Goal: Book appointment/travel/reservation

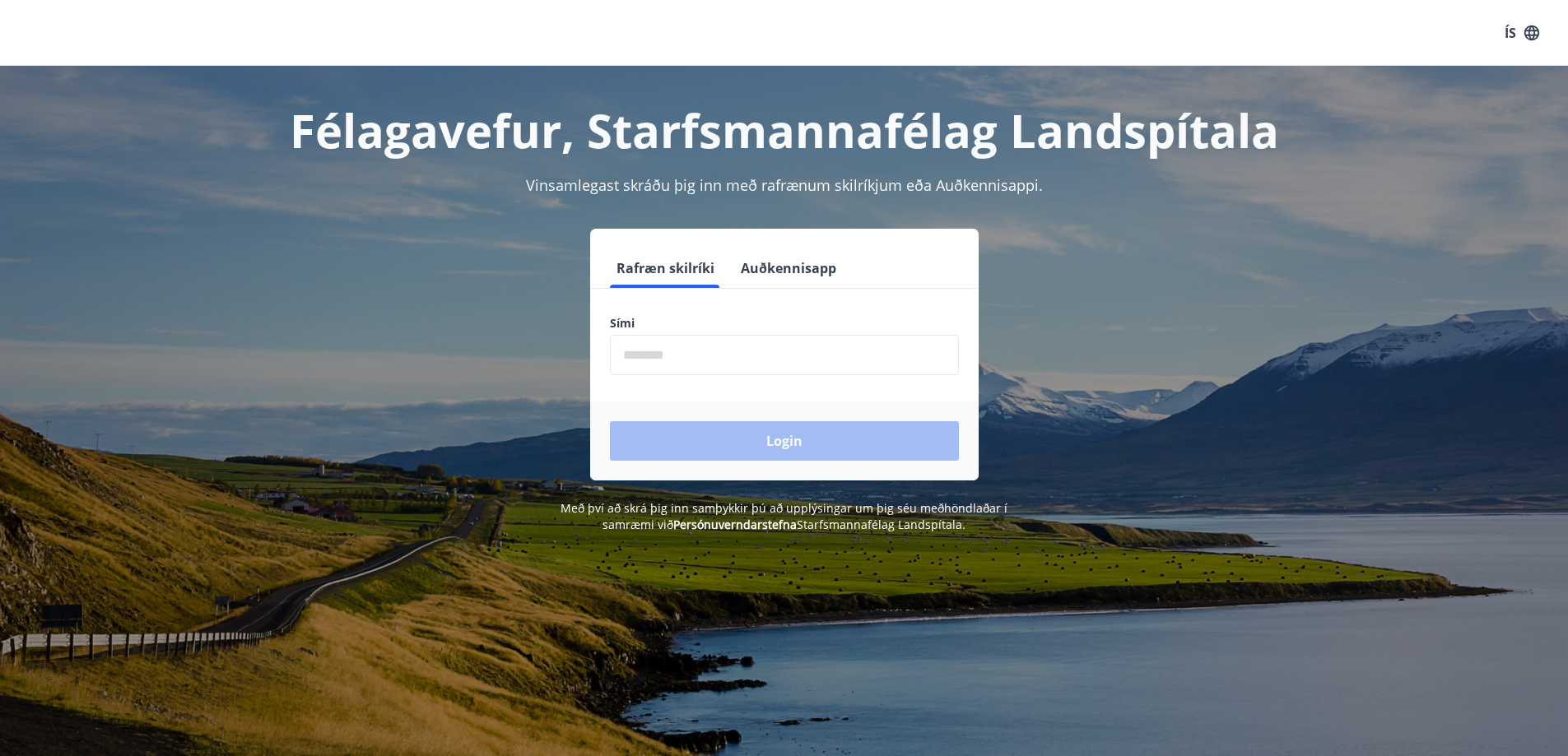
click at [770, 344] on input "phone" at bounding box center [784, 354] width 349 height 40
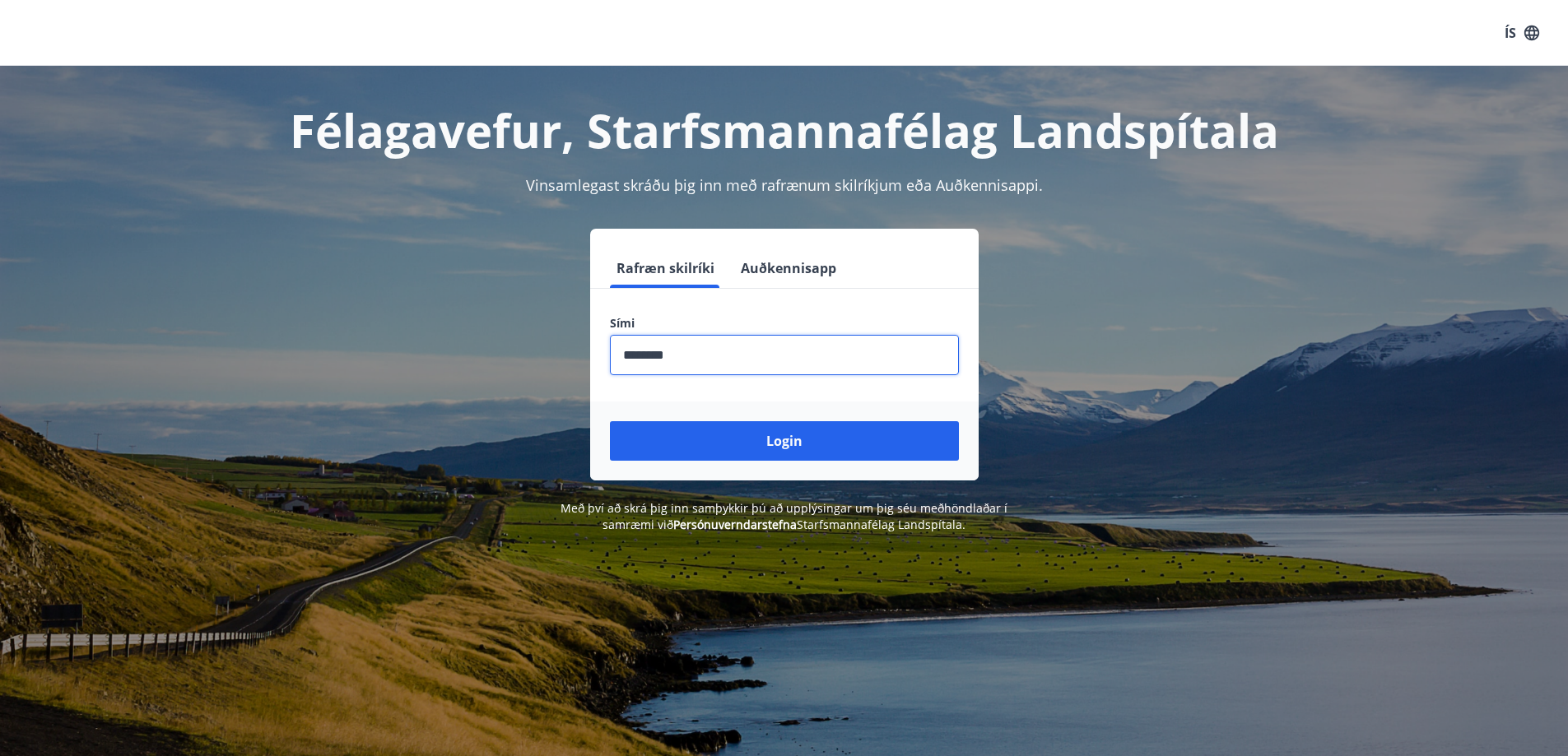
type input "********"
click at [609, 421] on button "Login" at bounding box center [784, 441] width 349 height 39
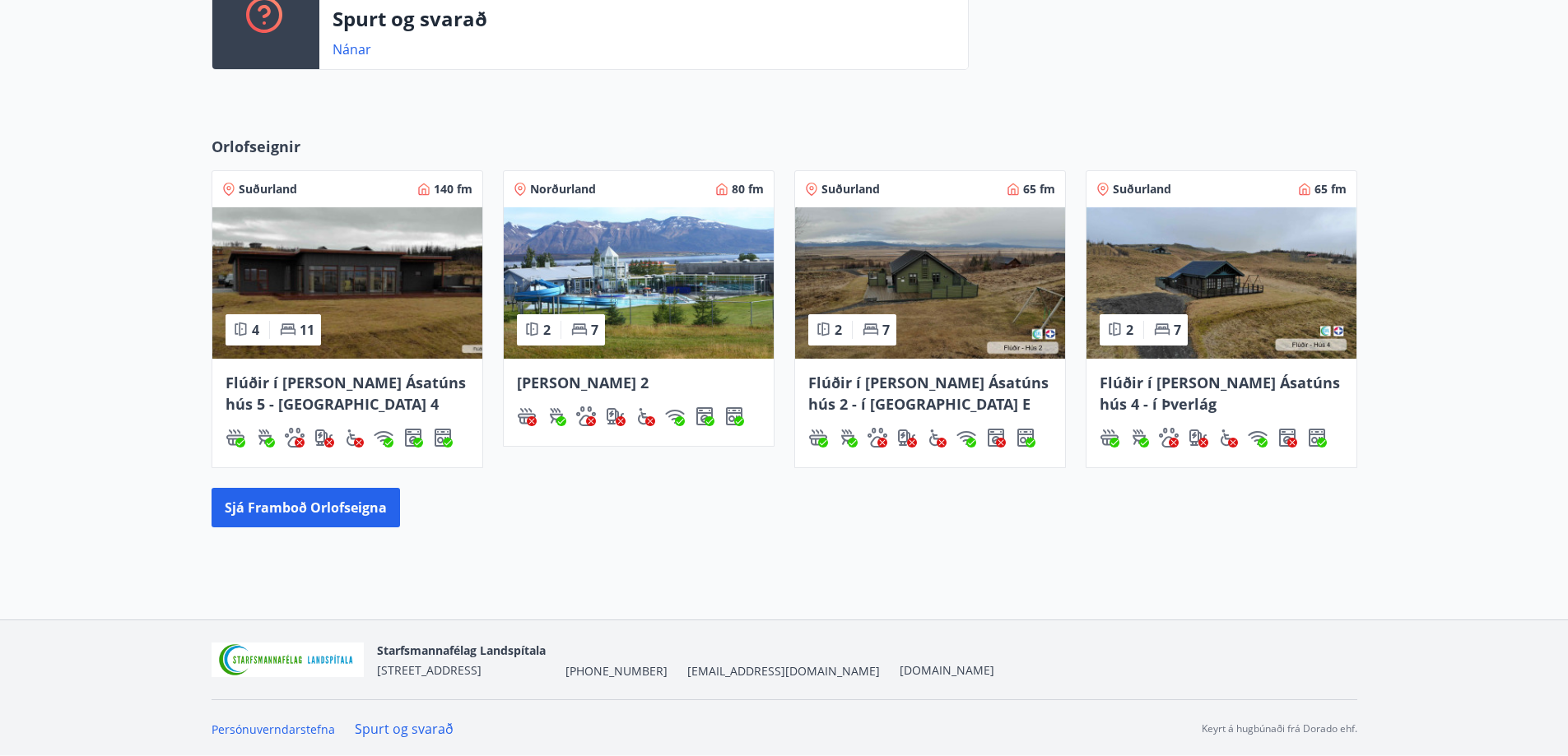
scroll to position [622, 0]
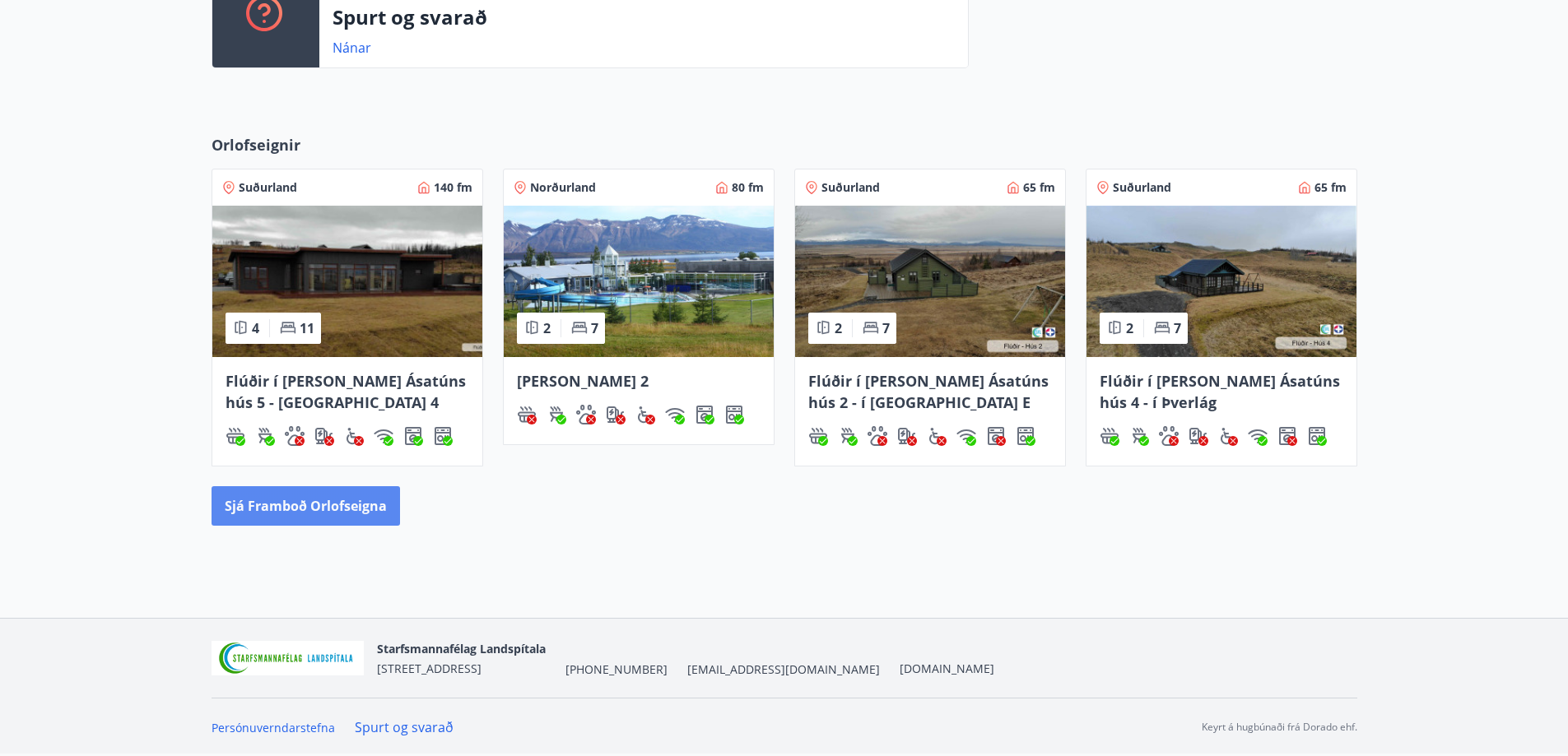
click at [353, 514] on button "Sjá framboð orlofseigna" at bounding box center [305, 505] width 189 height 39
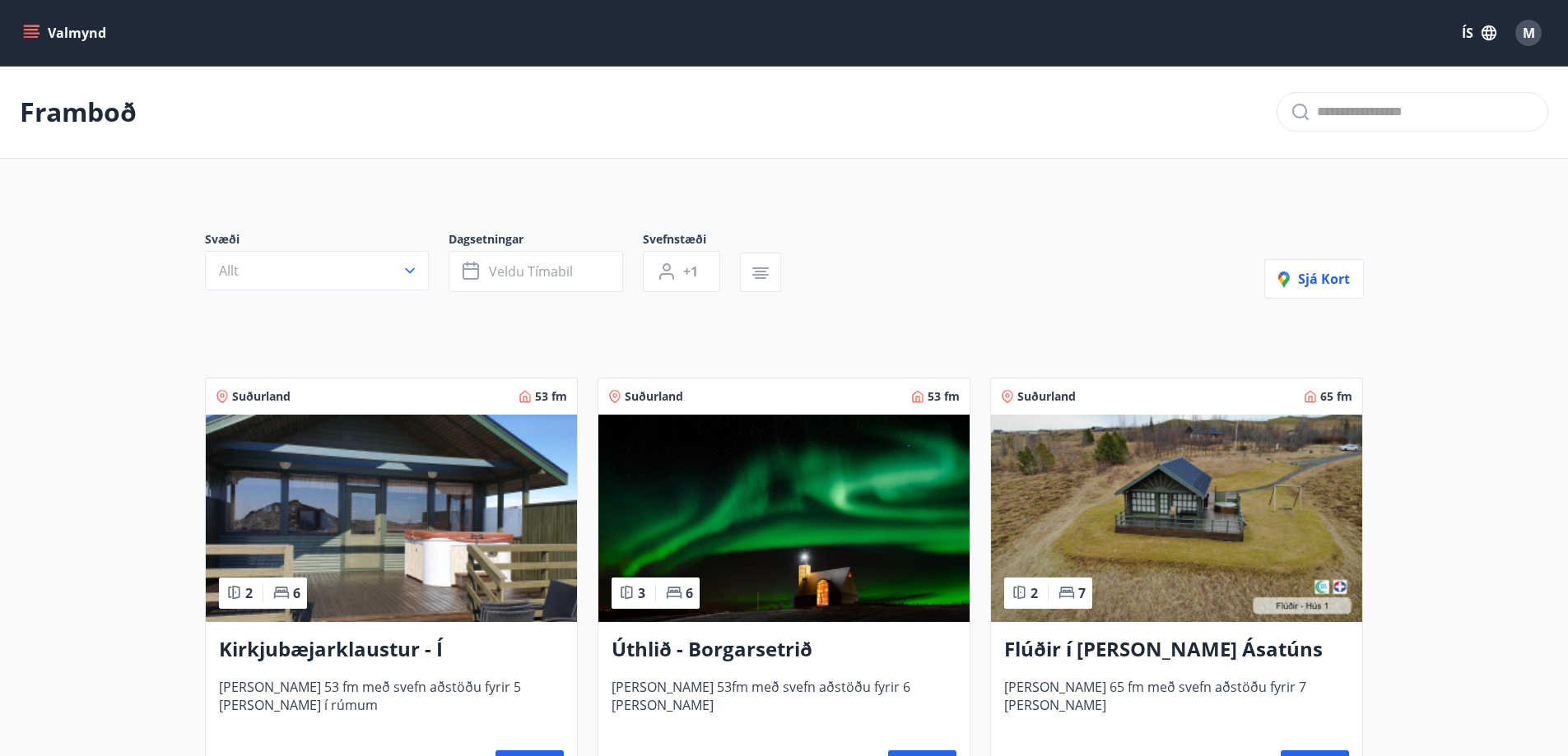
click at [369, 292] on div "Svæði Allt" at bounding box center [327, 261] width 243 height 61
click at [373, 281] on button "Allt" at bounding box center [317, 270] width 224 height 39
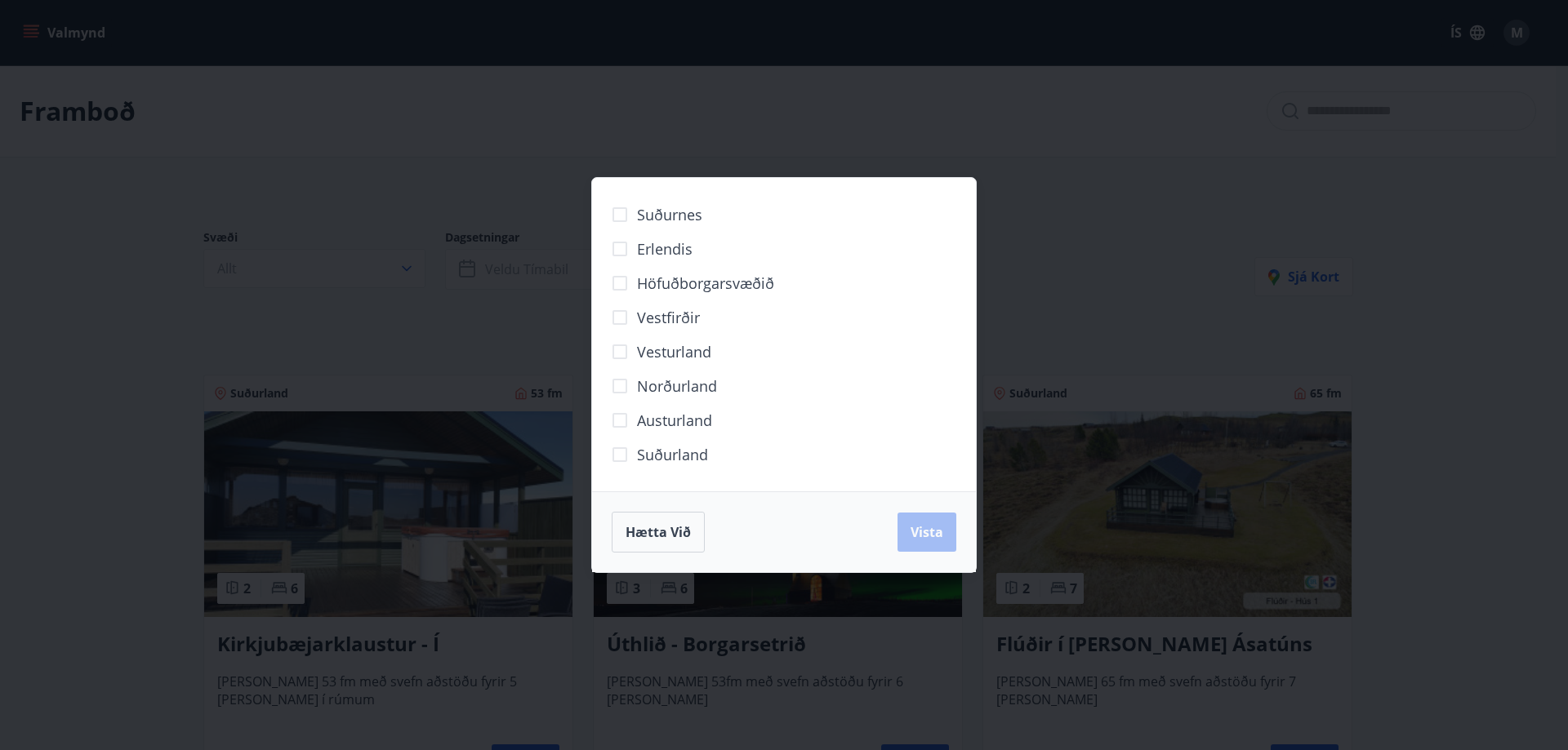
click at [650, 458] on span "Suðurland" at bounding box center [672, 454] width 71 height 21
click at [923, 539] on span "Vista" at bounding box center [926, 532] width 33 height 18
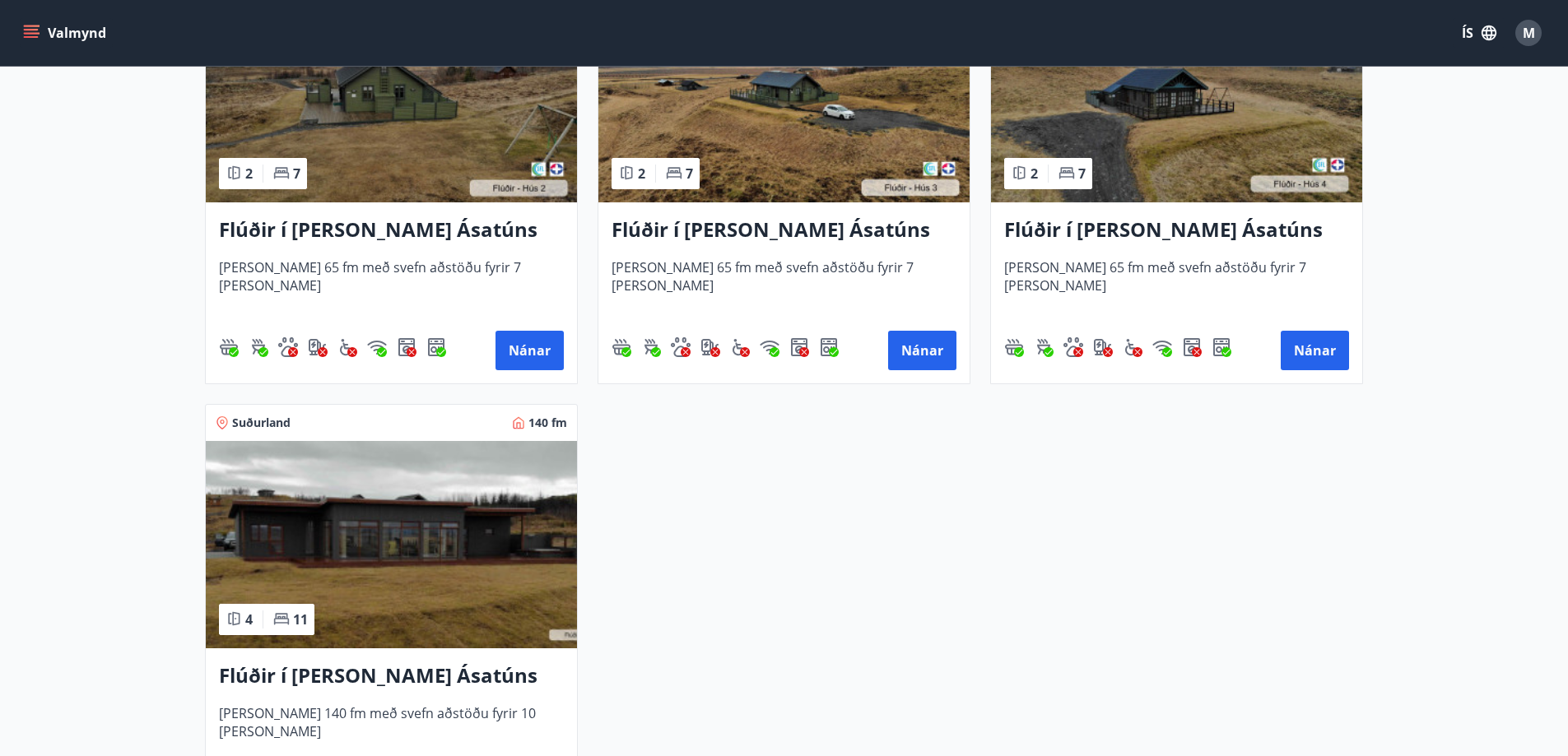
scroll to position [823, 0]
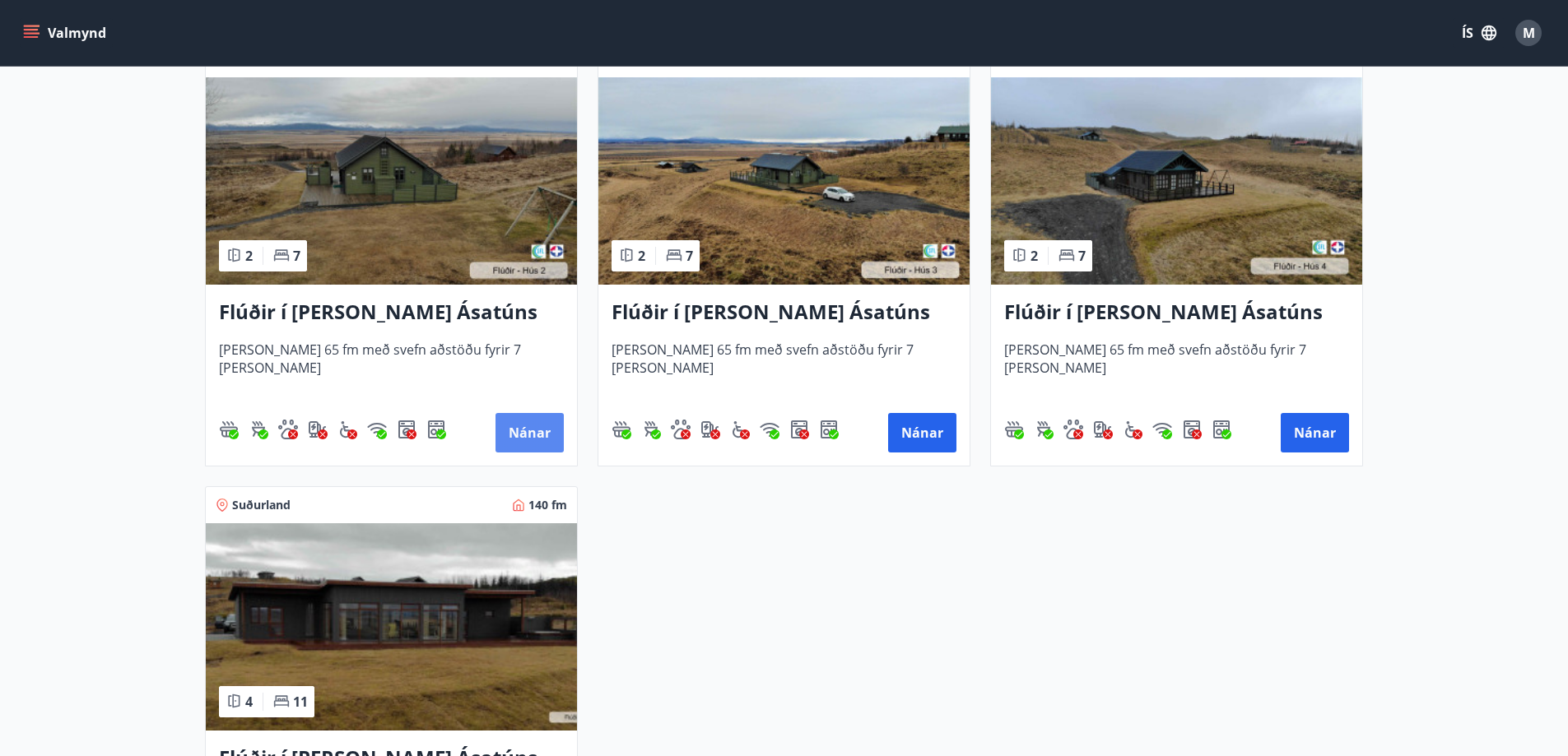
click at [519, 435] on button "Nánar" at bounding box center [530, 433] width 68 height 39
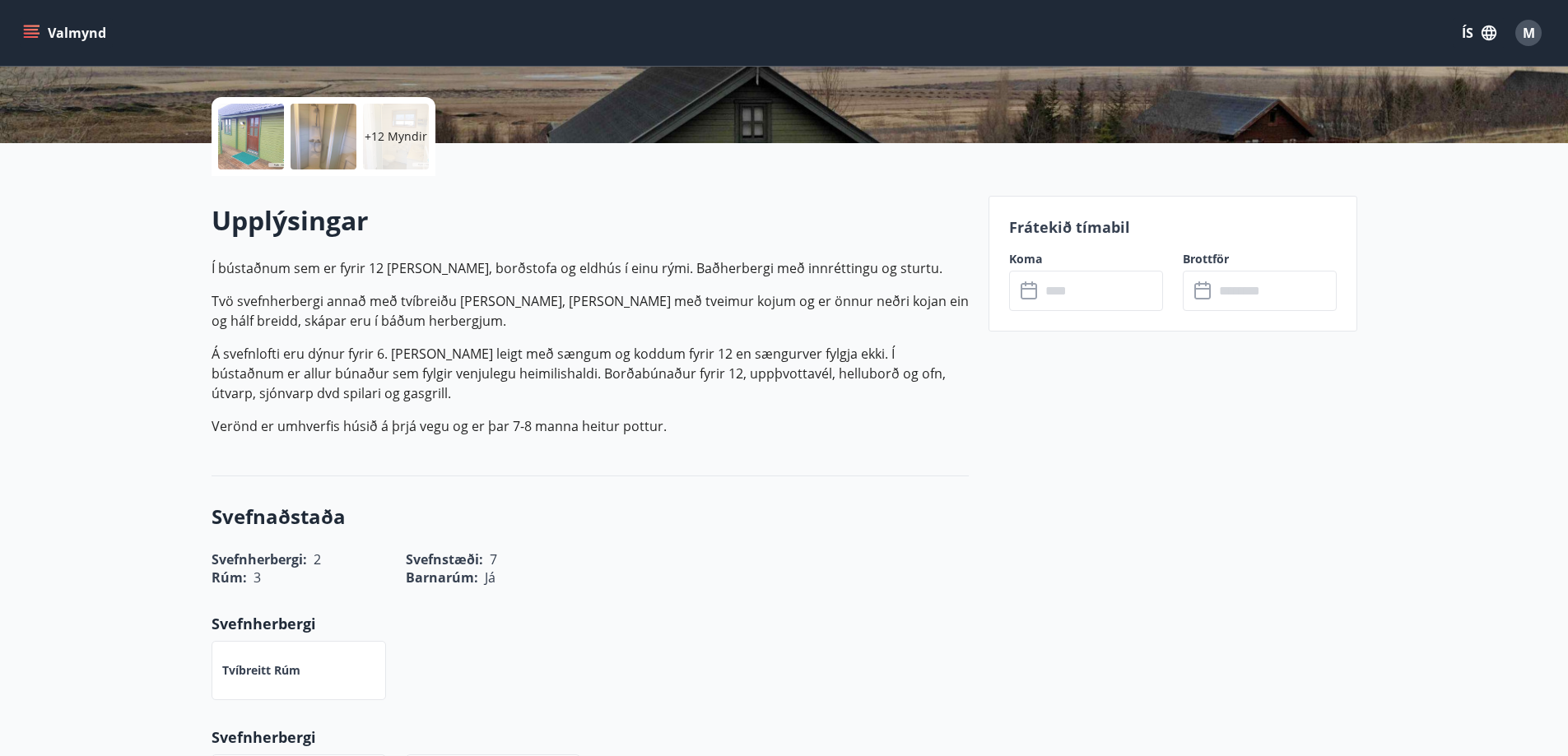
scroll to position [247, 0]
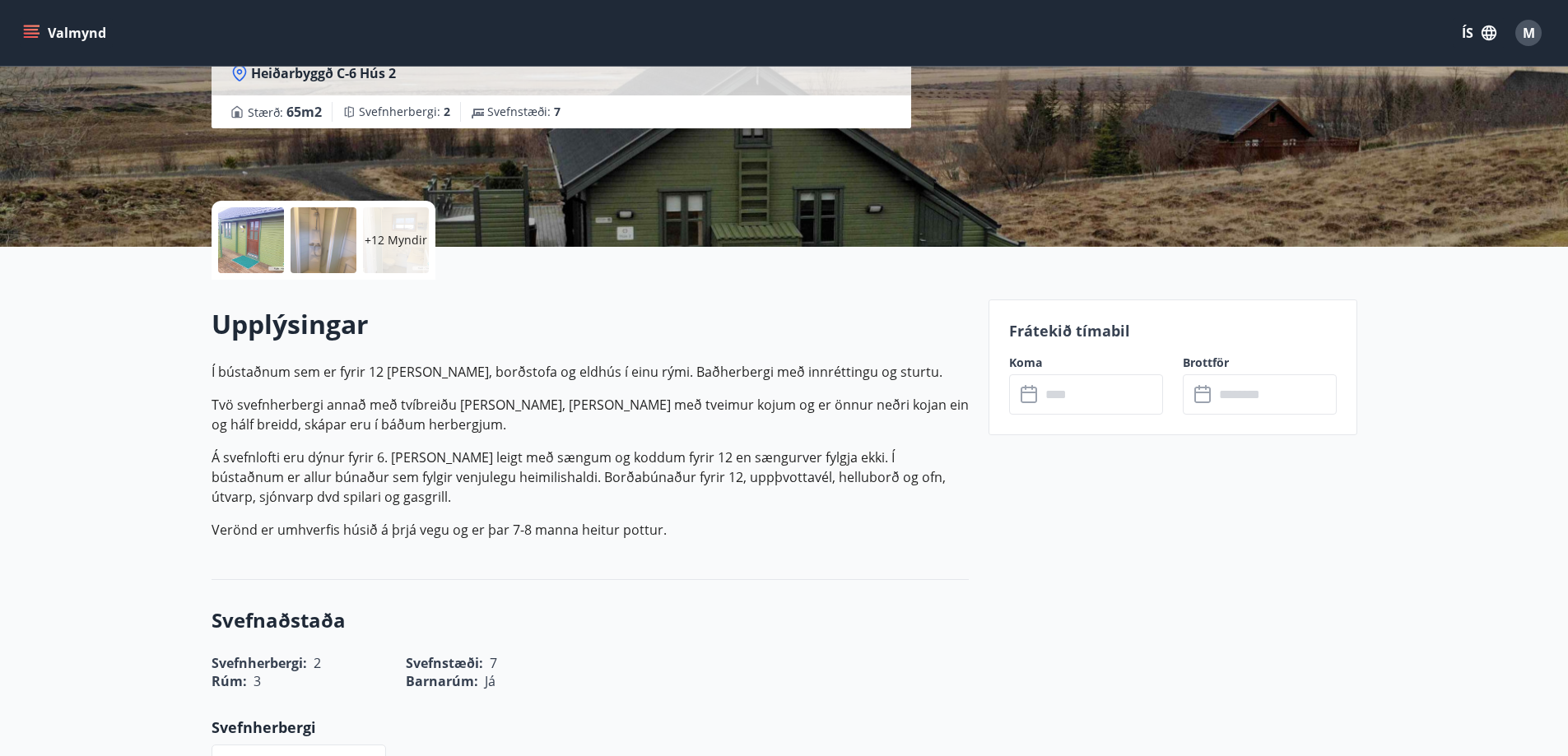
click at [1081, 411] on input "text" at bounding box center [1101, 394] width 123 height 40
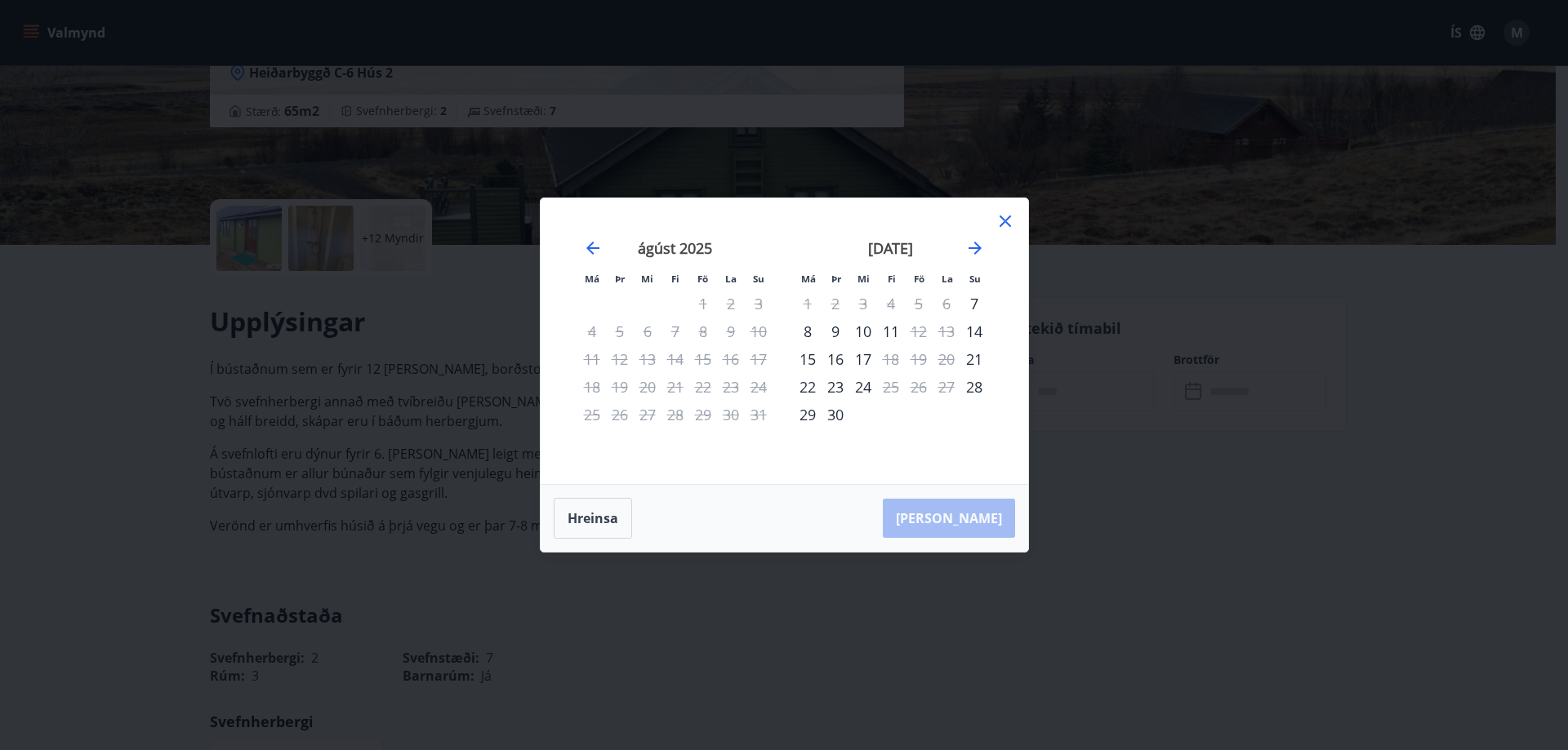
click at [985, 239] on div "september 2025" at bounding box center [891, 254] width 194 height 72
click at [977, 246] on icon "Move forward to switch to the next month." at bounding box center [975, 248] width 13 height 13
click at [977, 247] on icon "Move forward to switch to the next month." at bounding box center [975, 249] width 20 height 20
click at [911, 337] on div "7" at bounding box center [918, 331] width 28 height 28
click at [972, 331] on div "9" at bounding box center [973, 331] width 28 height 28
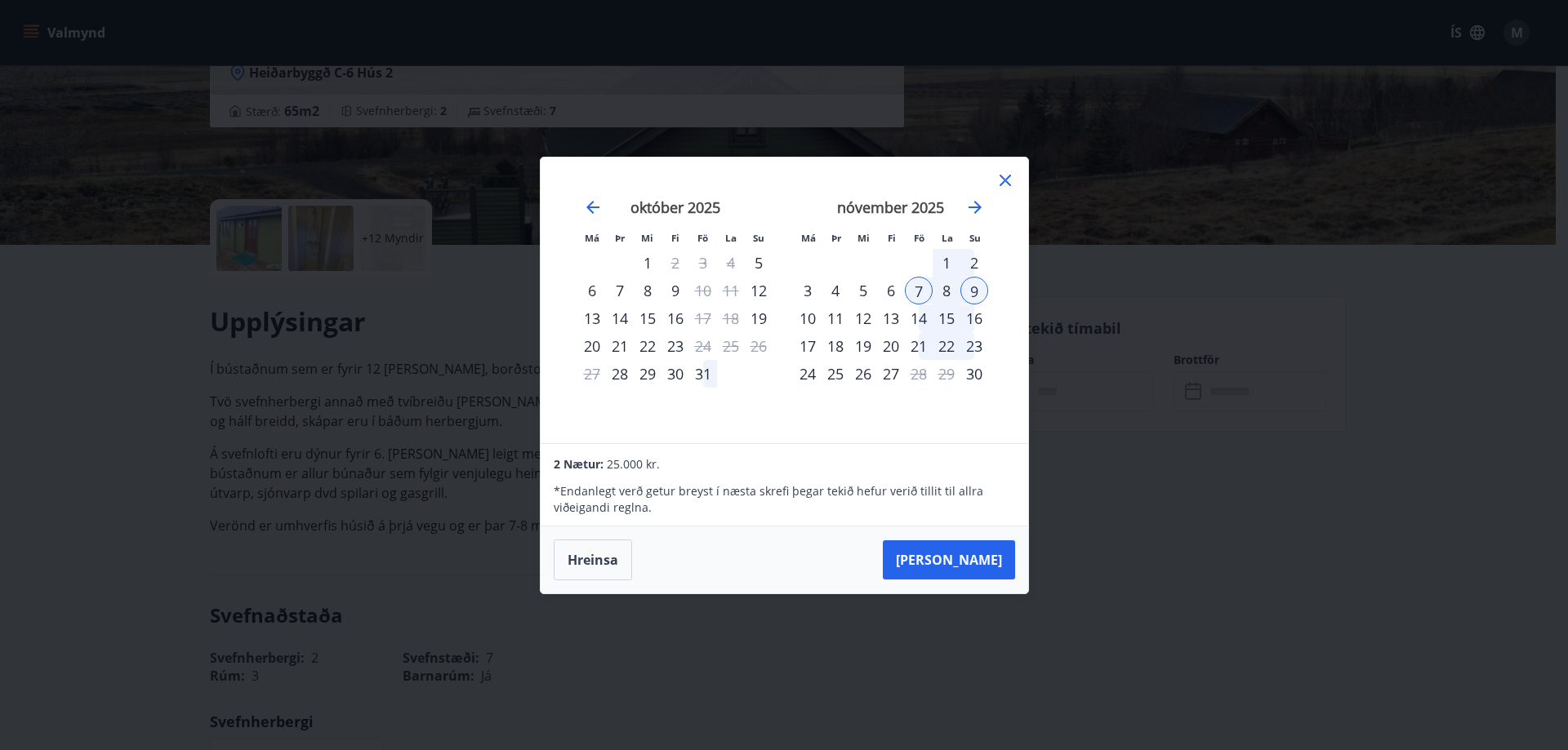
drag, startPoint x: 978, startPoint y: 569, endPoint x: 977, endPoint y: 552, distance: 17.0
click at [978, 569] on button "Taka Frá" at bounding box center [948, 560] width 132 height 39
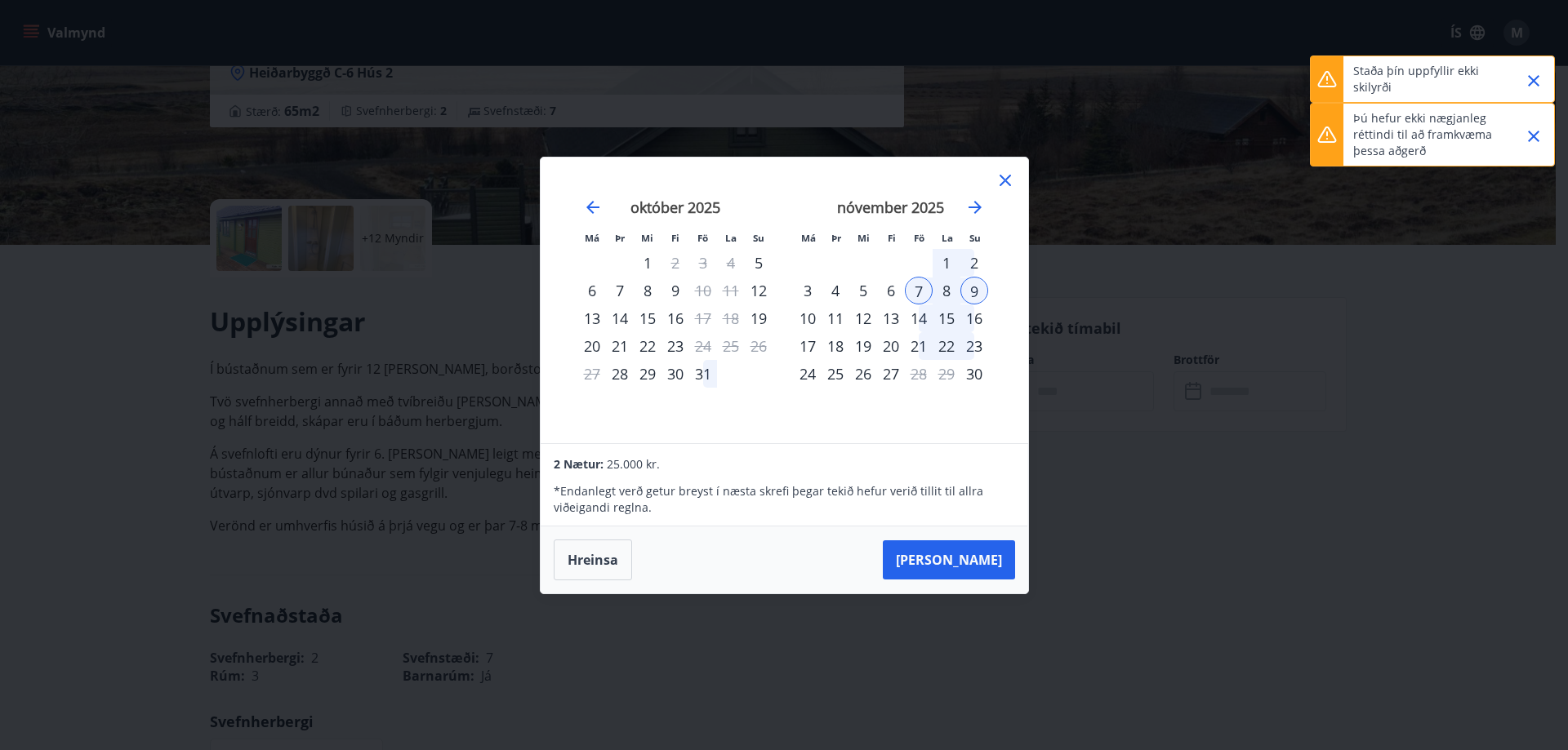
click at [1543, 72] on button "Close" at bounding box center [1532, 80] width 28 height 28
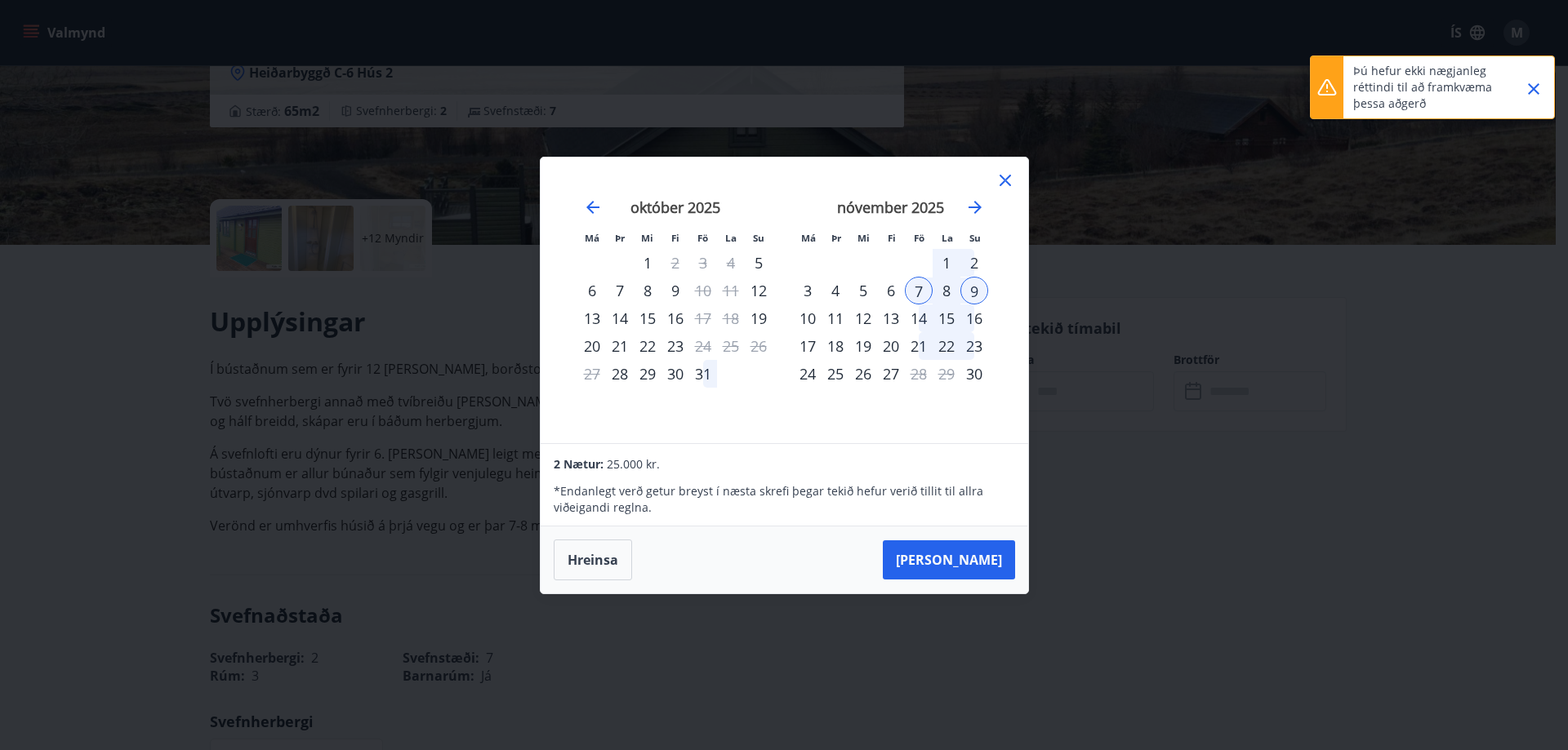
click at [1541, 88] on icon "Close" at bounding box center [1533, 89] width 20 height 20
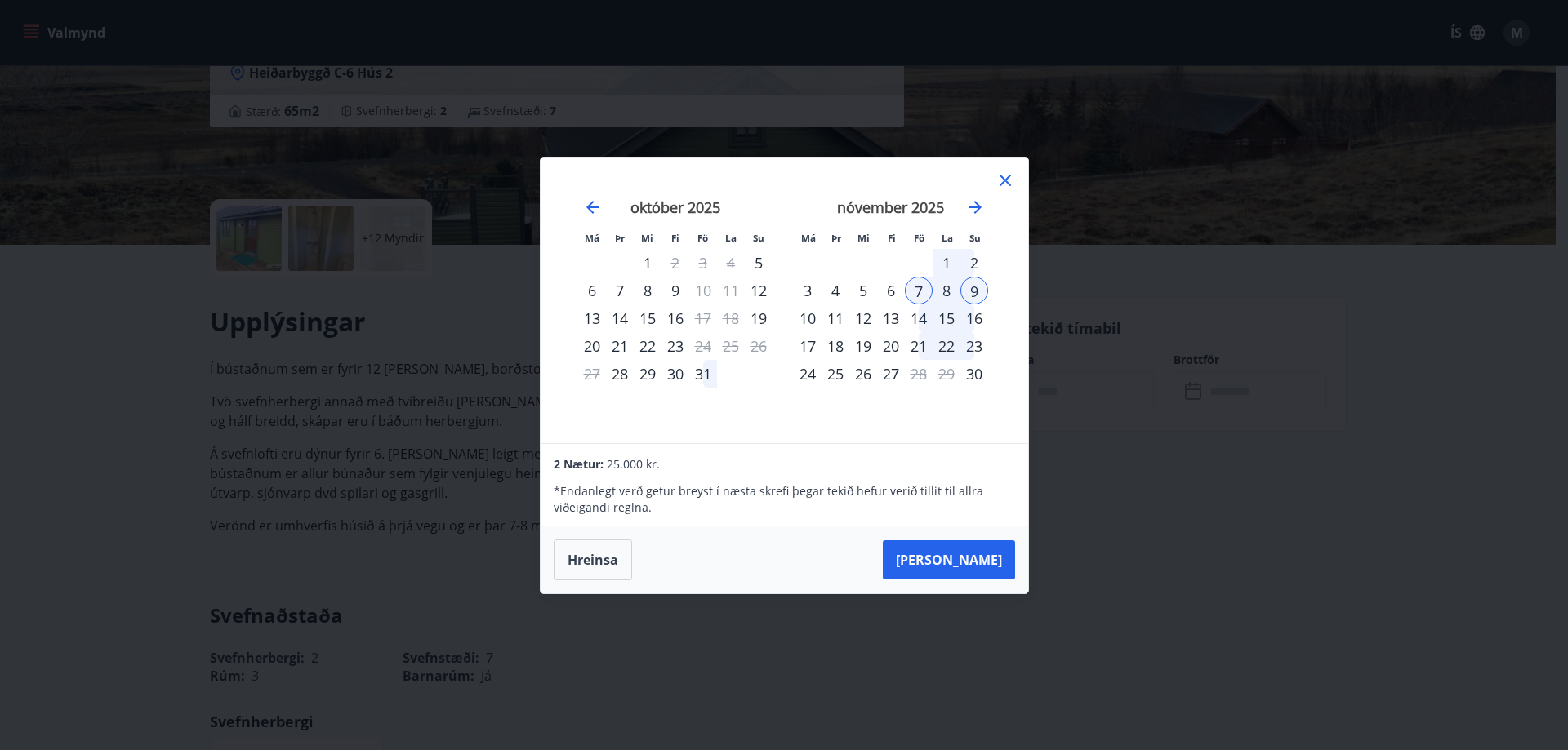
click at [1011, 177] on icon at bounding box center [1005, 180] width 20 height 20
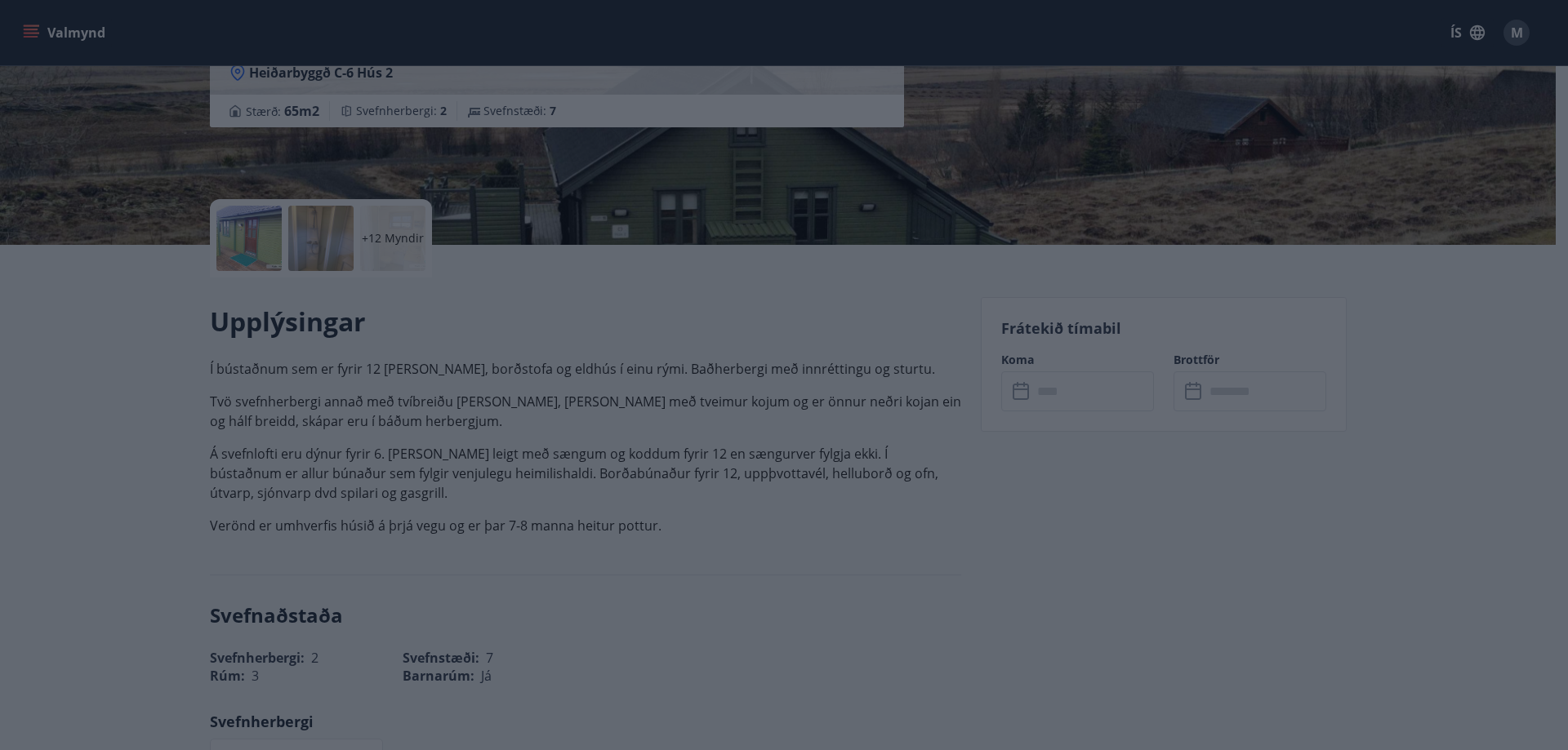
click at [1005, 178] on div "Má Þr Mi Fi Fö La Su Má Þr Mi Fi Fö La Su september 2025 1 2 3 4 5 6 7 8 9 10 1…" at bounding box center [784, 375] width 1568 height 750
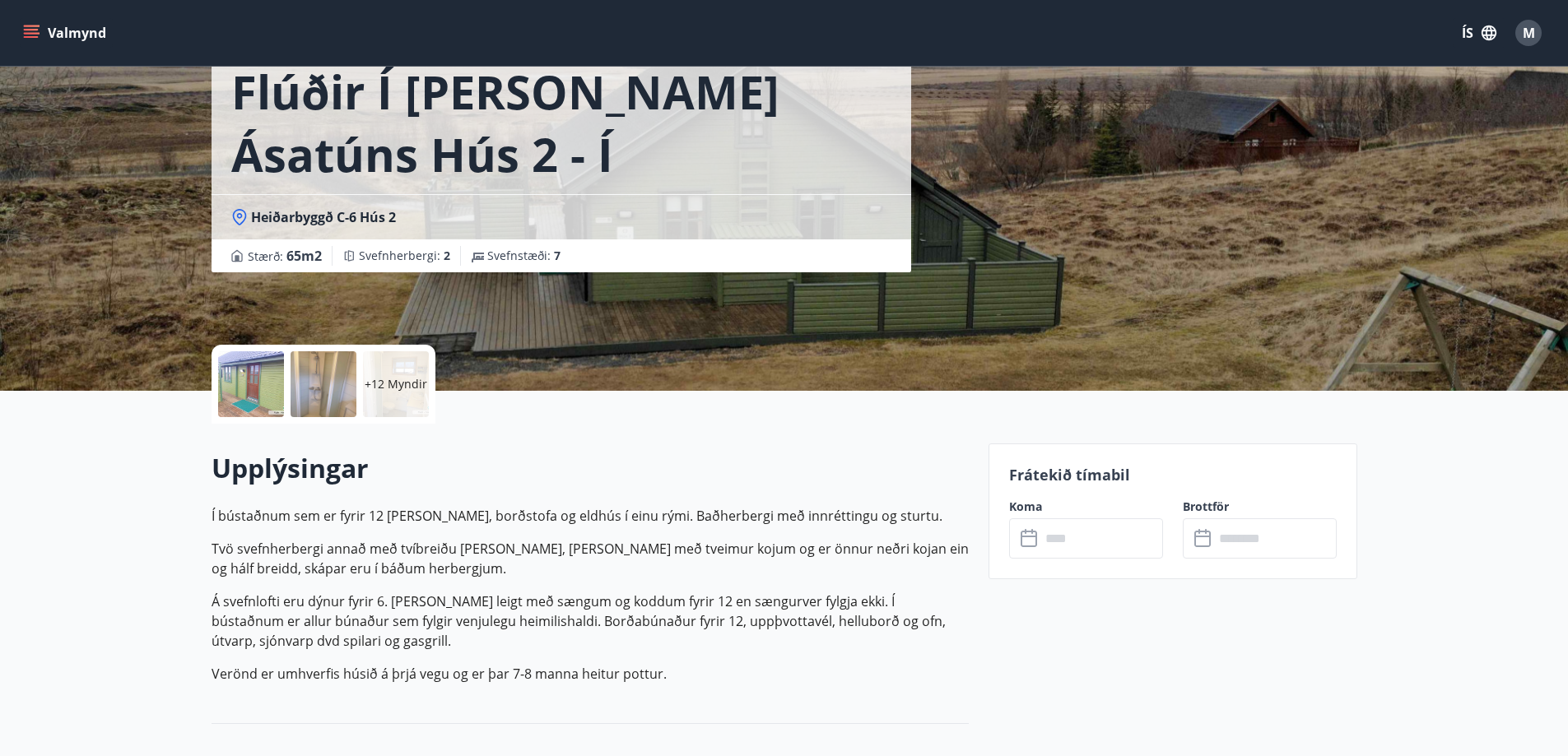
scroll to position [0, 0]
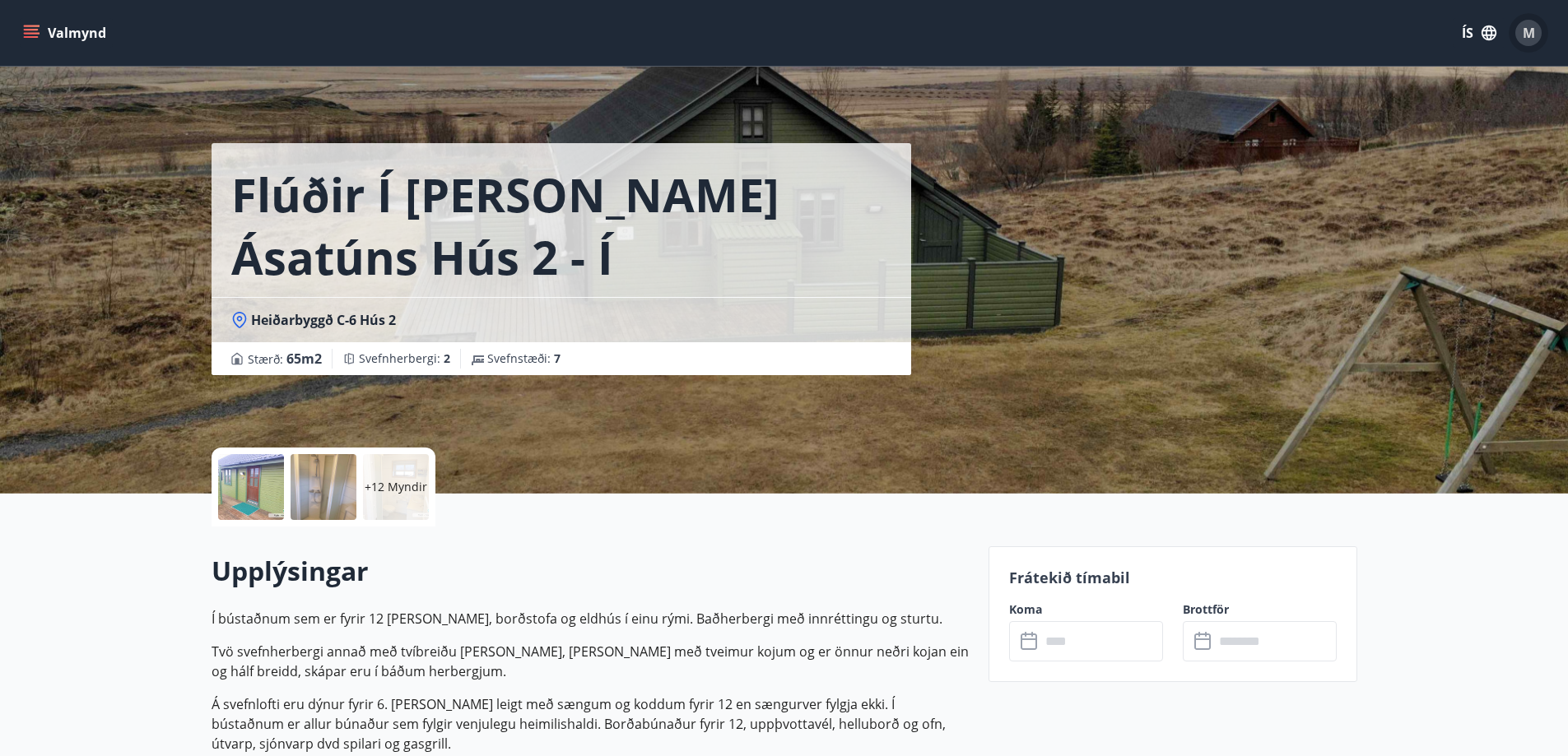
click at [1530, 27] on span "M" at bounding box center [1529, 33] width 13 height 18
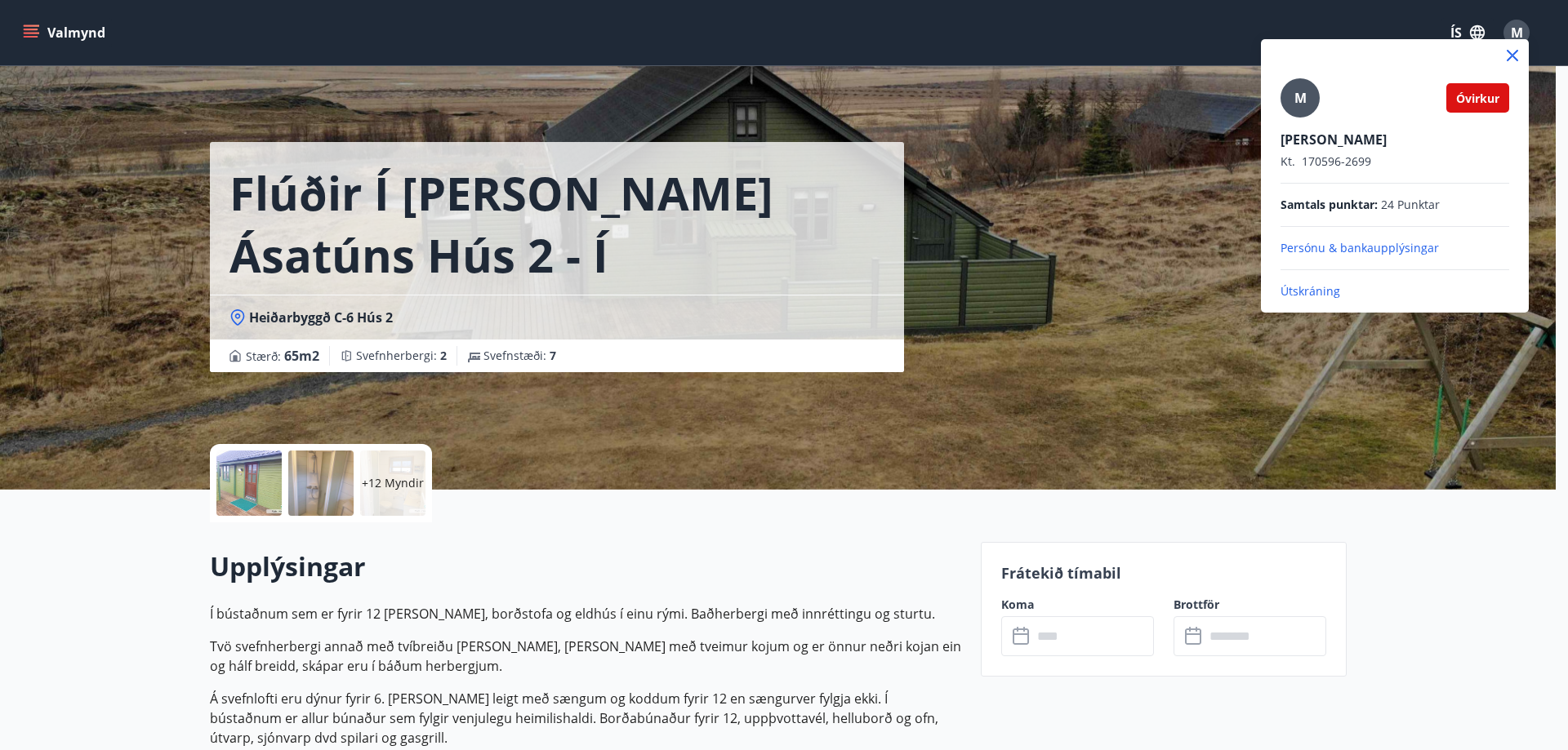
click at [814, 499] on div at bounding box center [784, 375] width 1568 height 750
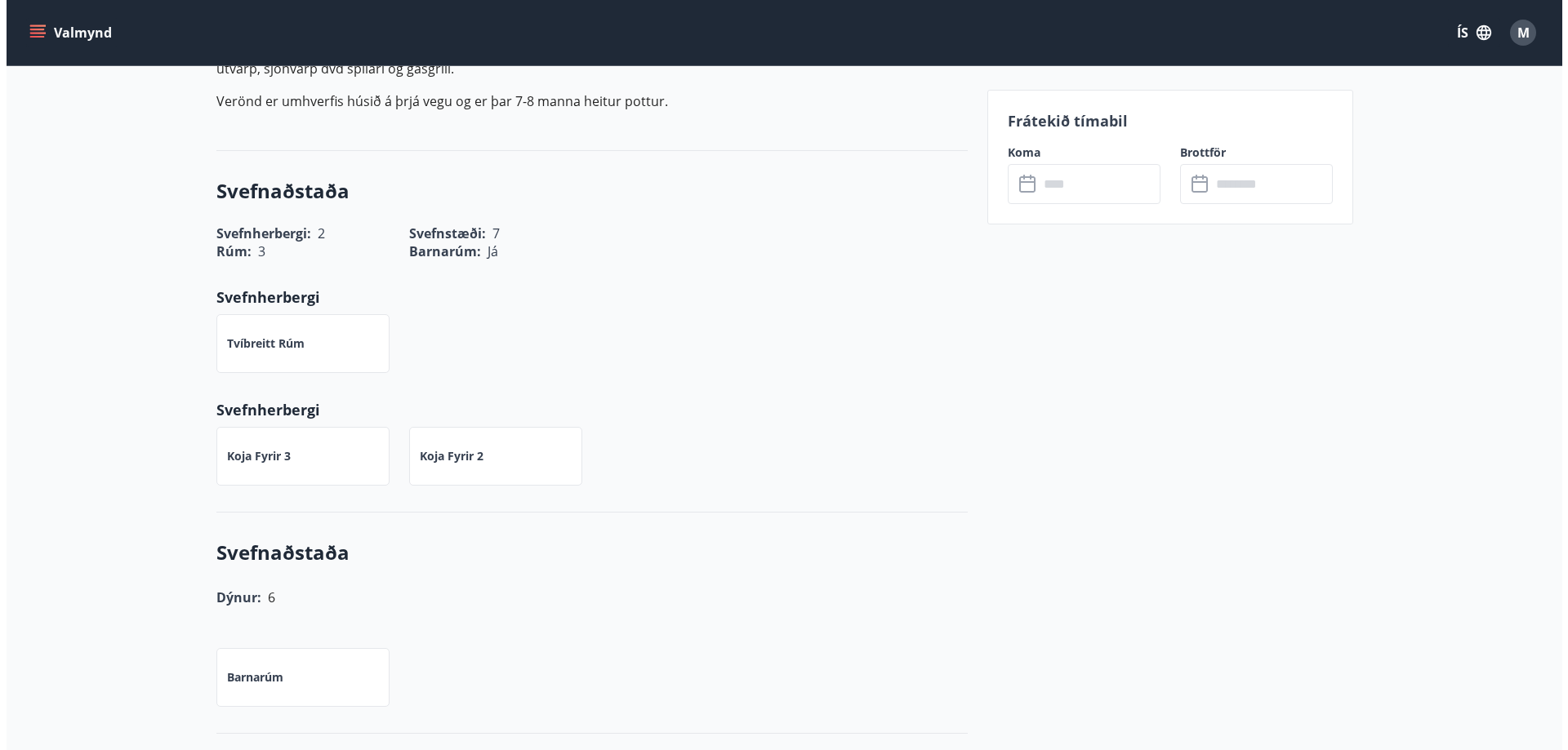
scroll to position [552, 0]
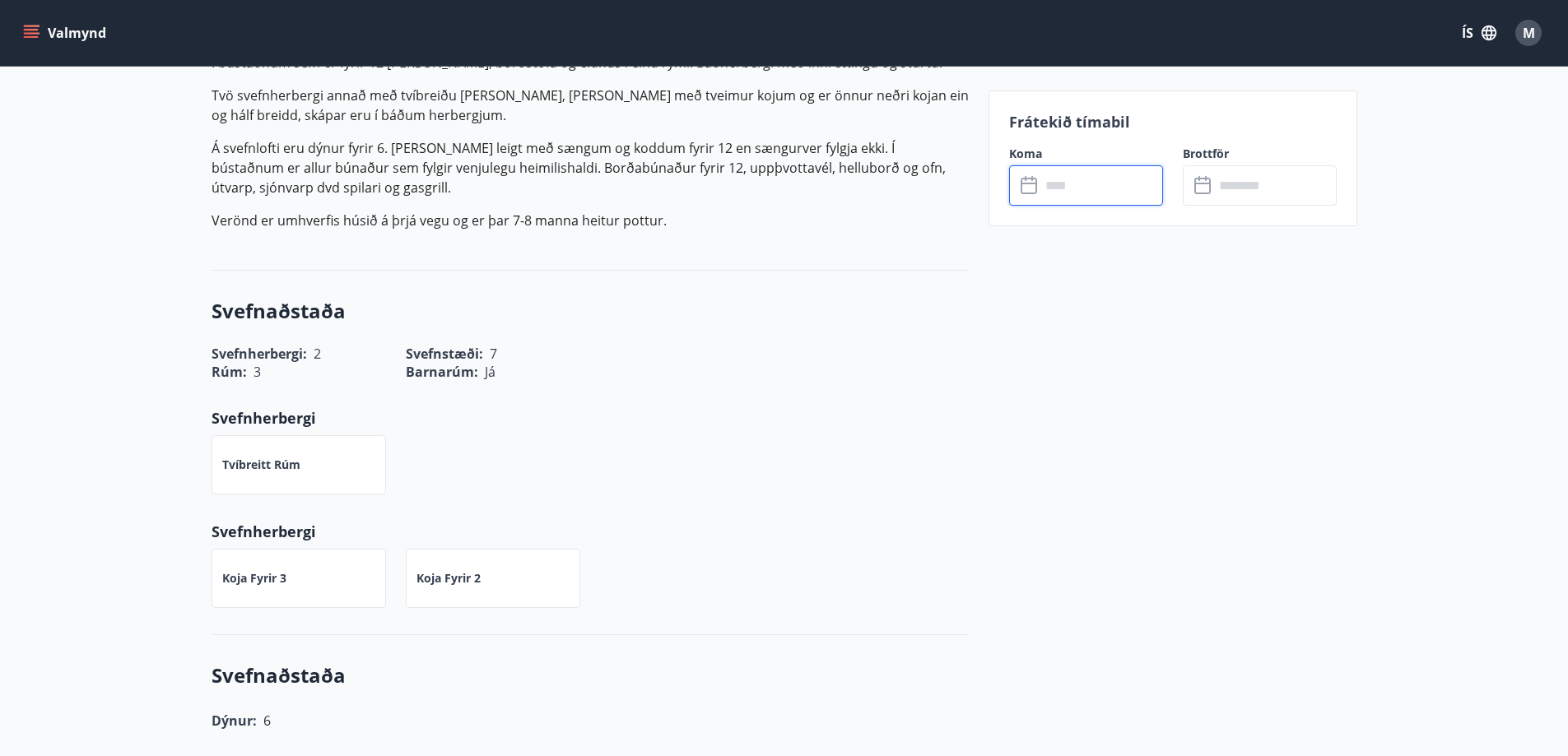
click at [1063, 180] on input "text" at bounding box center [1101, 185] width 123 height 40
